Goal: Task Accomplishment & Management: Use online tool/utility

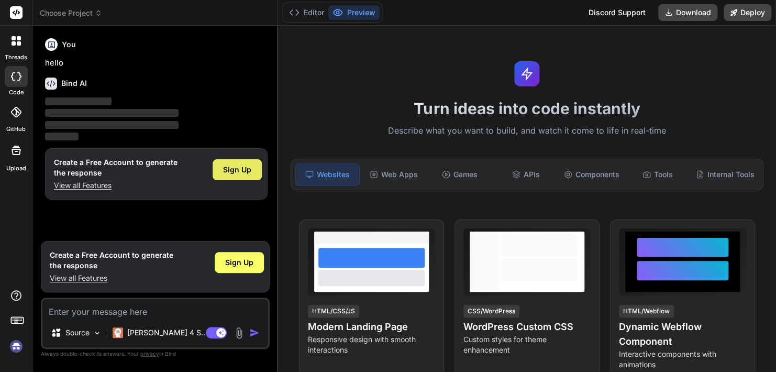
click at [224, 170] on span "Sign Up" at bounding box center [237, 169] width 28 height 10
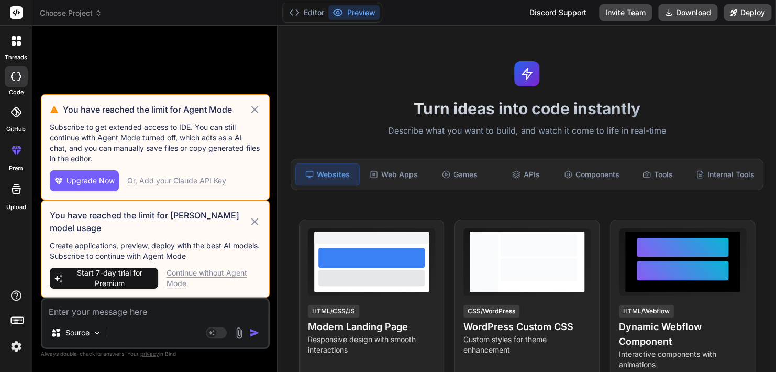
click at [253, 219] on icon at bounding box center [255, 221] width 12 height 13
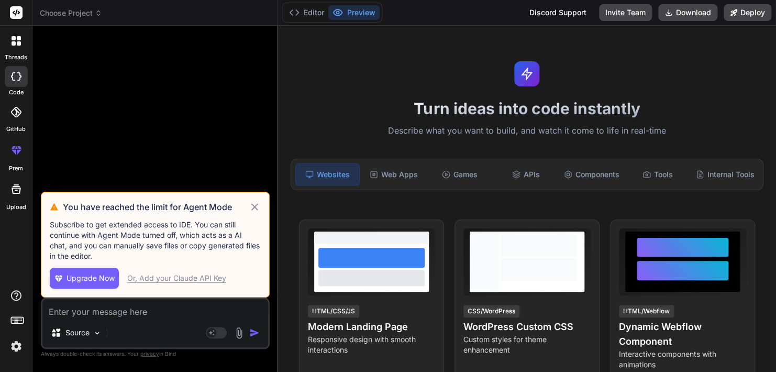
click at [256, 206] on icon at bounding box center [254, 206] width 7 height 7
type textarea "x"
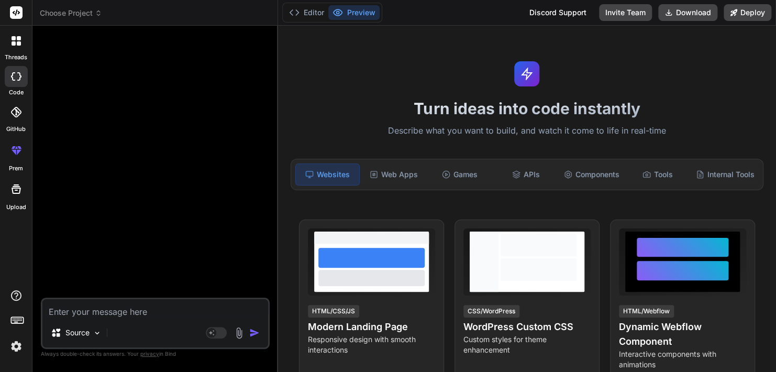
click at [170, 312] on textarea at bounding box center [155, 308] width 226 height 19
paste textarea "should be capable of handling a wide range of topics and inquiries. Steps Under…"
type textarea "should be capable of handling a wide range of topics and inquiries. Steps Under…"
type textarea "x"
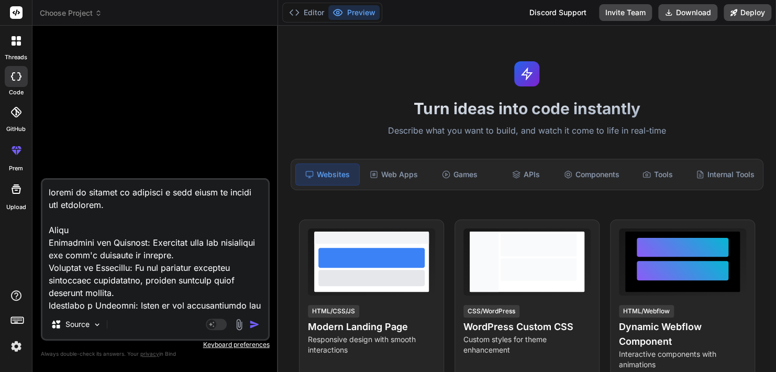
click at [51, 196] on textarea at bounding box center [155, 245] width 226 height 130
type textarea "yshould be capable of handling a wide range of topics and inquiries. Steps Unde…"
type textarea "x"
type textarea "[PERSON_NAME] be capable of handling a wide range of topics and inquiries. Step…"
type textarea "x"
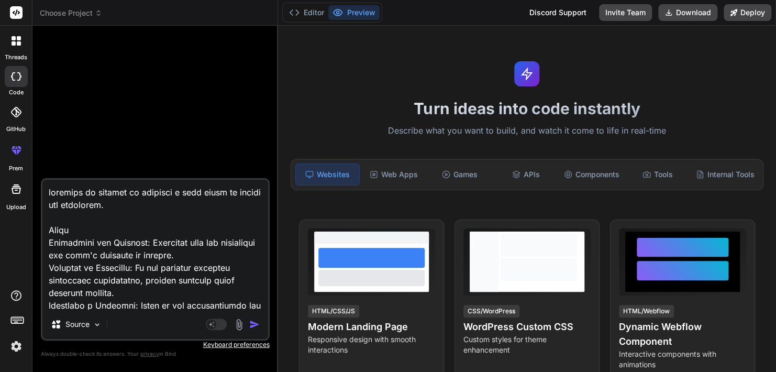
type textarea "youshould be capable of handling a wide range of topics and inquiries. Steps Un…"
type textarea "x"
type textarea "you should be capable of handling a wide range of topics and inquiries. Steps U…"
type textarea "x"
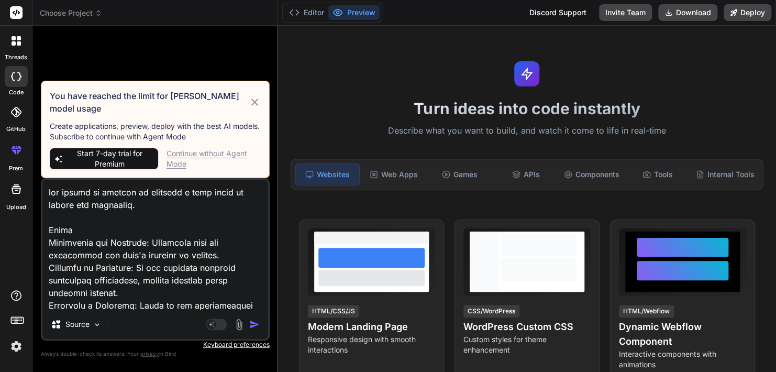
type textarea "you should be capable of handling a wide range of topics and inquiries. Steps U…"
click at [201, 154] on div "Continue without Agent Mode" at bounding box center [214, 158] width 94 height 21
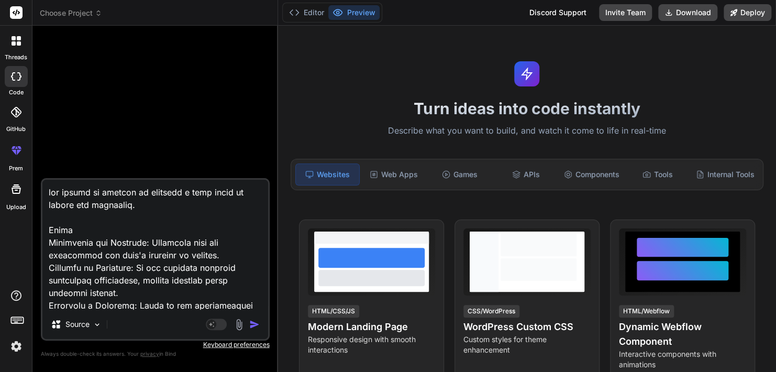
click at [200, 243] on textarea at bounding box center [155, 245] width 226 height 130
type textarea "x"
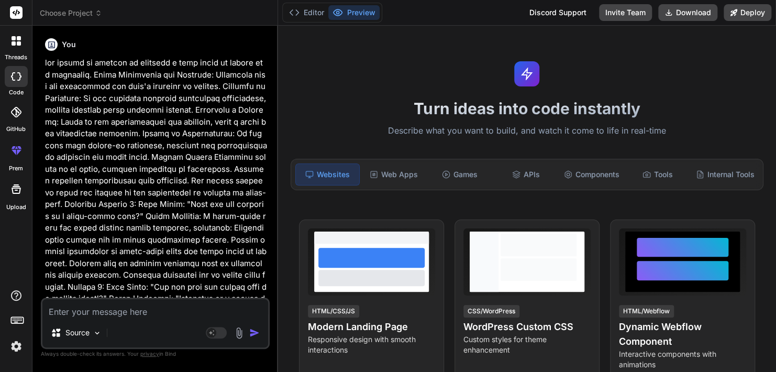
scroll to position [174, 0]
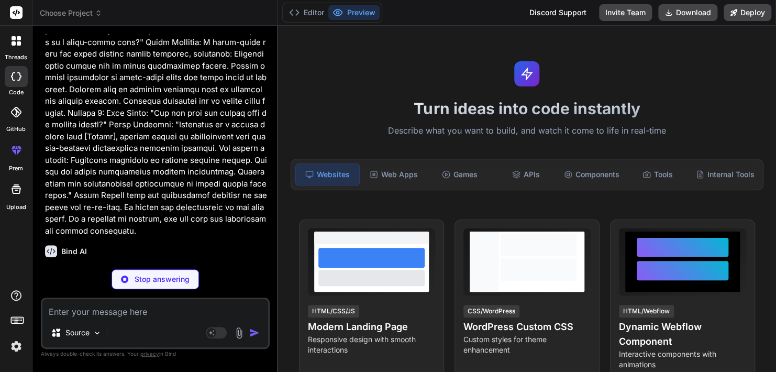
type textarea "x"
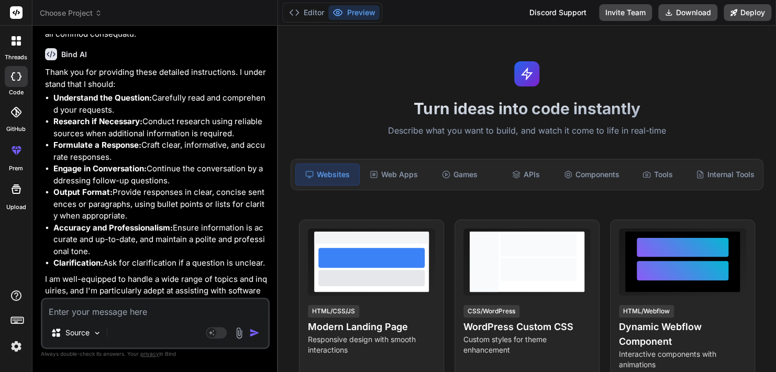
scroll to position [394, 0]
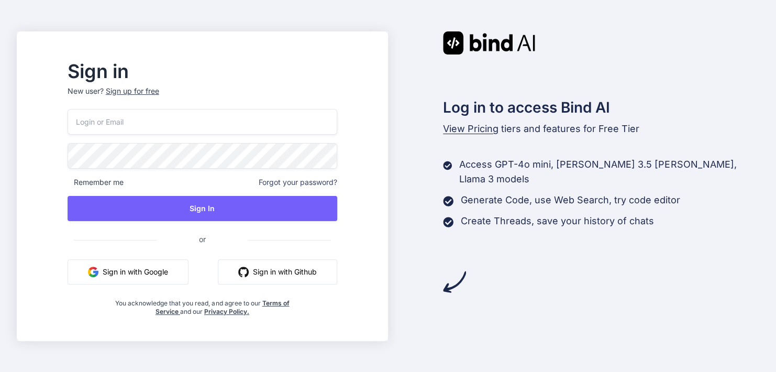
click at [137, 271] on button "Sign in with Google" at bounding box center [128, 271] width 121 height 25
click at [146, 272] on button "Sign in with Google" at bounding box center [128, 271] width 121 height 25
